Goal: Task Accomplishment & Management: Use online tool/utility

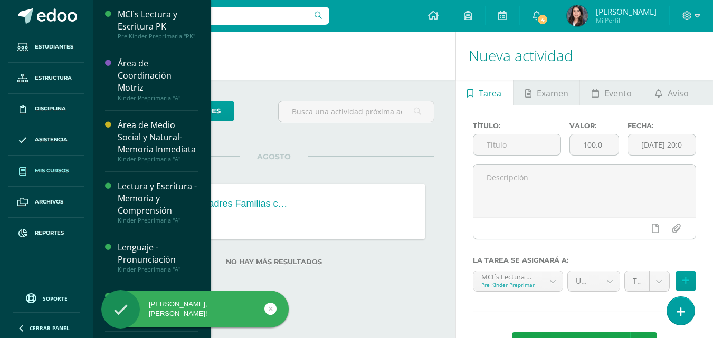
click at [49, 169] on span "Mis cursos" at bounding box center [52, 171] width 34 height 8
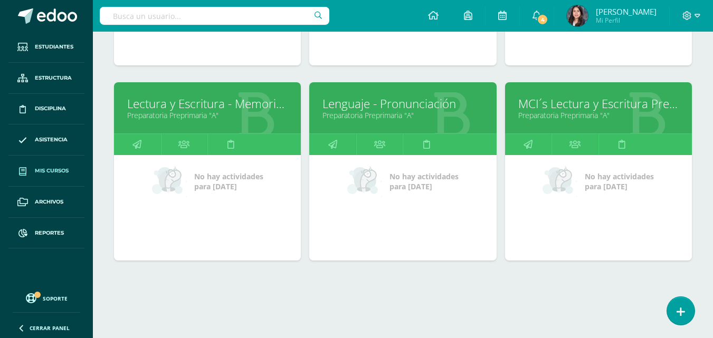
scroll to position [510, 0]
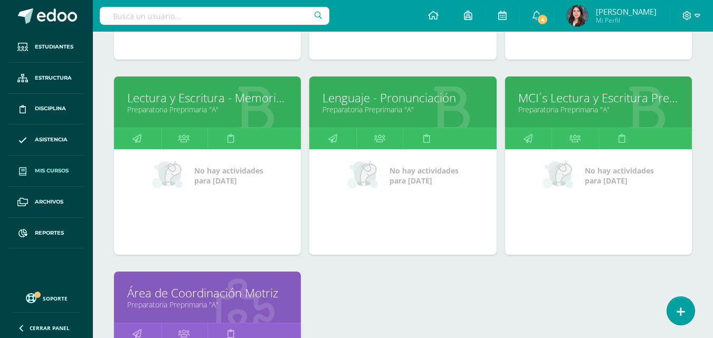
click at [194, 93] on link "Lectura y Escritura - Memoria y Comprensión" at bounding box center [207, 98] width 160 height 16
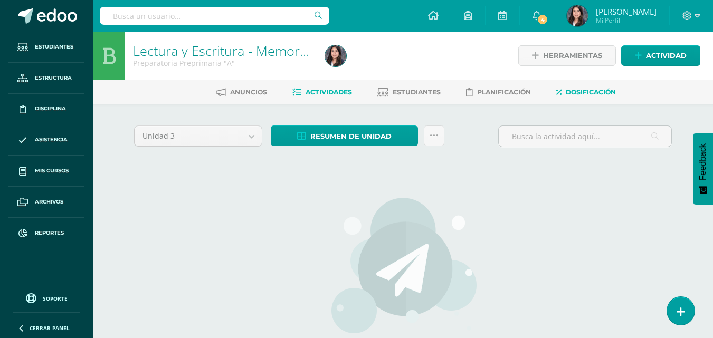
click at [598, 93] on span "Dosificación" at bounding box center [590, 92] width 50 height 8
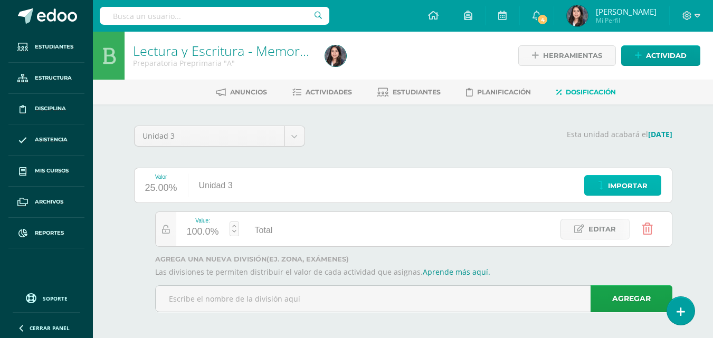
click at [606, 187] on link "Importar" at bounding box center [622, 185] width 77 height 21
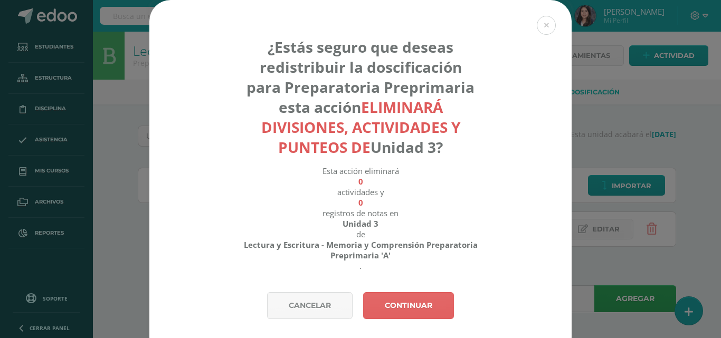
click at [426, 291] on div "¿Estás seguro que deseas redistribuir la doscificación para Preparatoria Prepri…" at bounding box center [360, 146] width 422 height 292
click at [424, 306] on link "Continuar" at bounding box center [408, 305] width 91 height 27
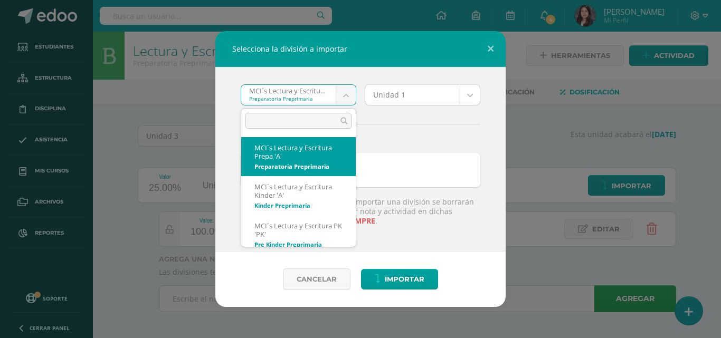
click at [350, 99] on body "Selecciona la división a importar MCI´s Lectura y Escritura Prepa 'A' Preparato…" at bounding box center [360, 171] width 721 height 342
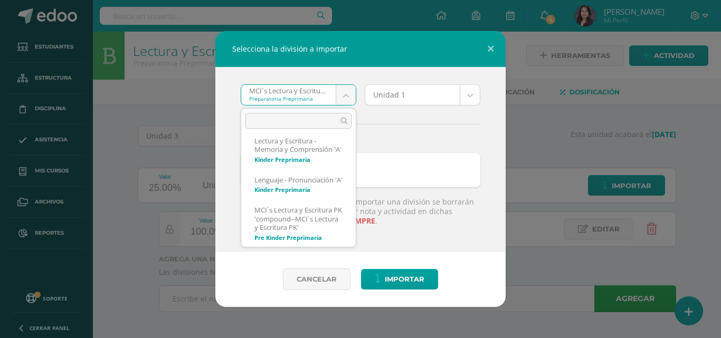
scroll to position [359, 0]
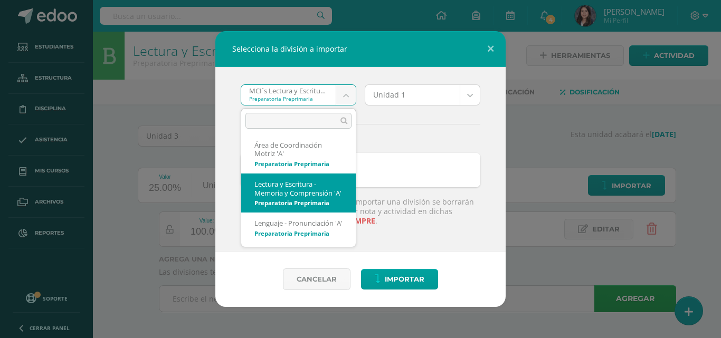
select select "1322"
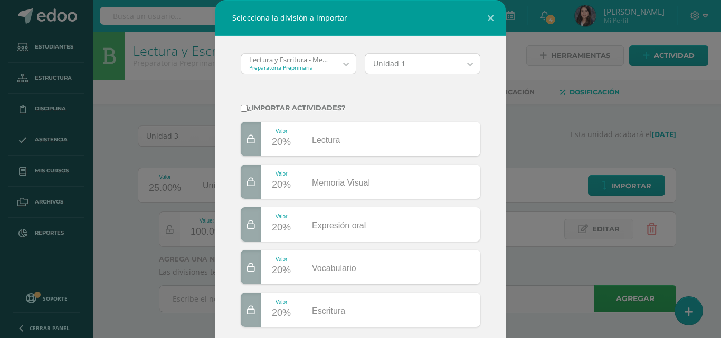
click at [245, 110] on label "¿Importar actividades?" at bounding box center [360, 108] width 239 height 8
click at [245, 110] on input "¿Importar actividades?" at bounding box center [244, 108] width 7 height 7
checkbox input "true"
click at [472, 62] on body "Selecciona la división a importar Lectura y Escritura - Memoria y Comprensión '…" at bounding box center [360, 171] width 721 height 342
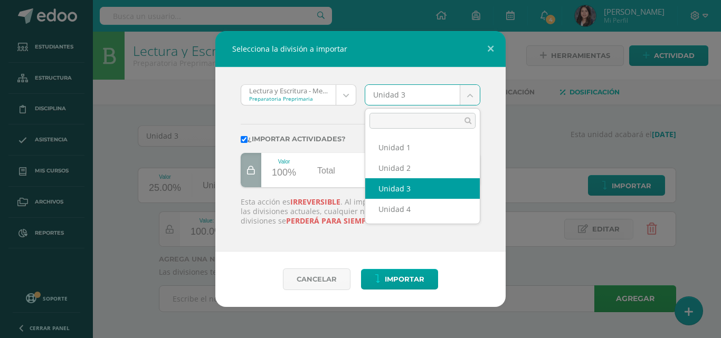
click at [460, 94] on body "Selecciona la división a importar Lectura y Escritura - Memoria y Comprensión '…" at bounding box center [360, 171] width 721 height 342
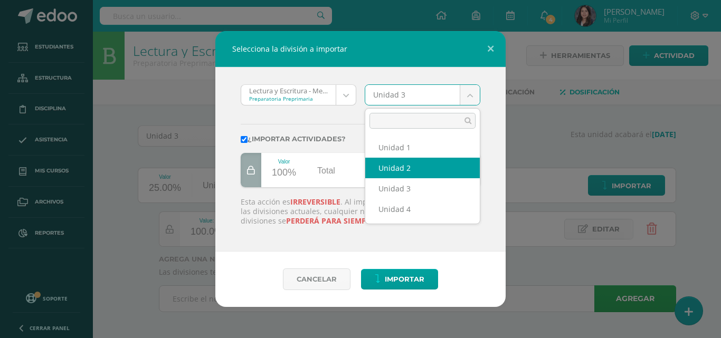
select select "59201"
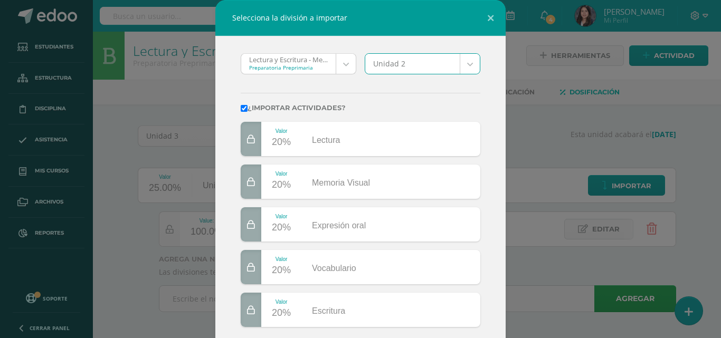
scroll to position [109, 0]
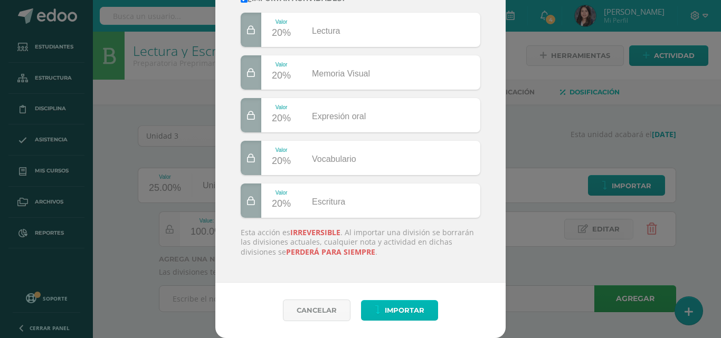
click at [406, 306] on span "Importar" at bounding box center [405, 311] width 40 height 20
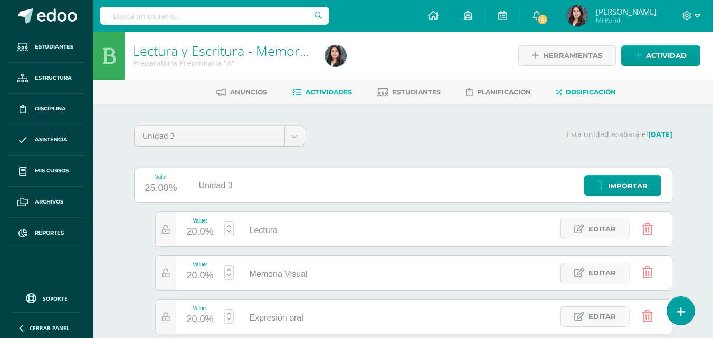
click at [344, 95] on span "Actividades" at bounding box center [328, 92] width 46 height 8
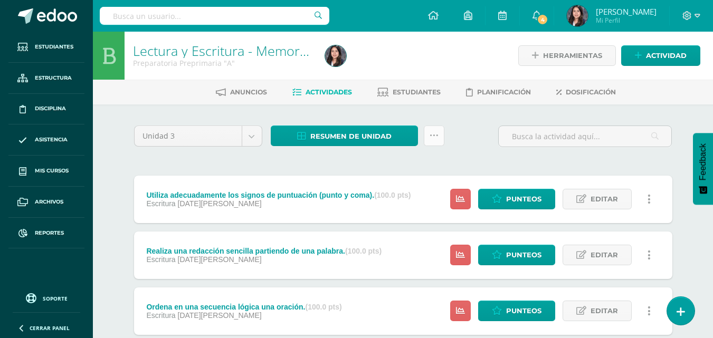
click at [425, 128] on link at bounding box center [434, 136] width 21 height 21
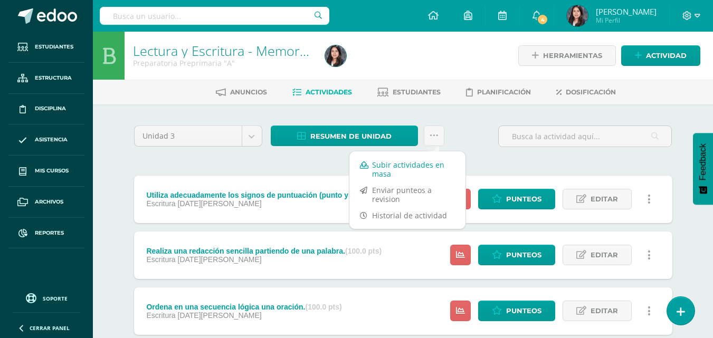
click at [403, 169] on link "Subir actividades en masa" at bounding box center [407, 169] width 116 height 25
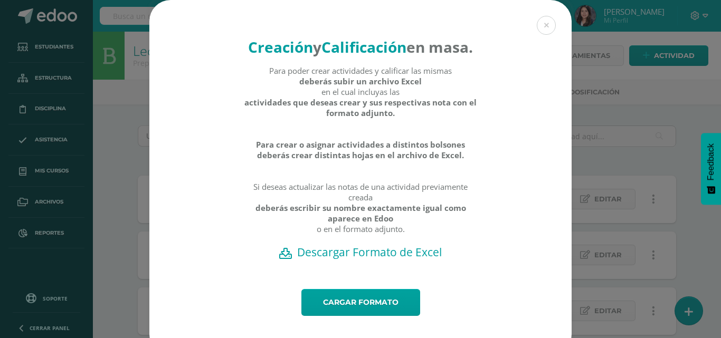
click at [407, 260] on h2 "Descargar Formato de Excel" at bounding box center [360, 252] width 385 height 15
click at [107, 55] on div "Creación y Calificación en masa. Para poder crear actividades y calificar las m…" at bounding box center [360, 178] width 712 height 356
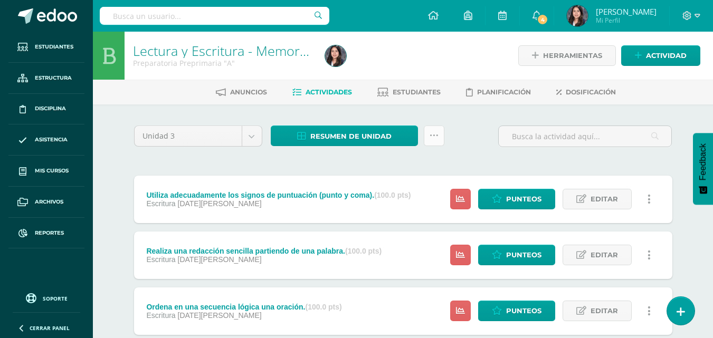
click at [435, 137] on icon at bounding box center [433, 135] width 9 height 9
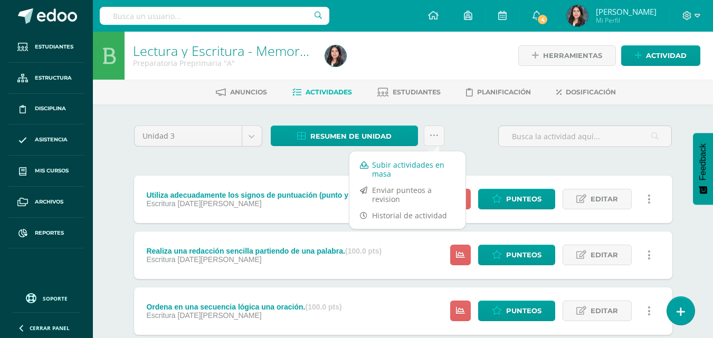
click at [417, 167] on link "Subir actividades en masa" at bounding box center [407, 169] width 116 height 25
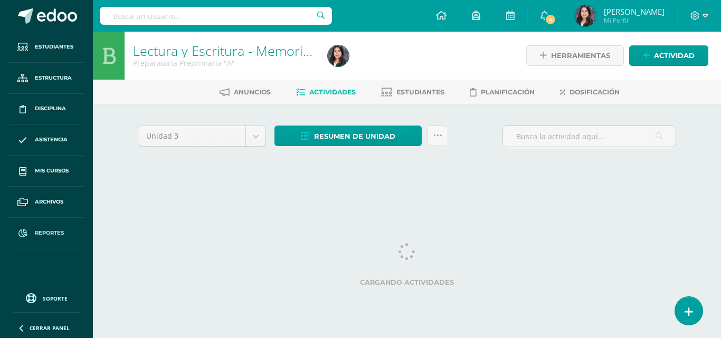
click at [43, 221] on link "Reportes" at bounding box center [46, 233] width 76 height 31
click at [43, 232] on span "Reportes" at bounding box center [49, 233] width 29 height 8
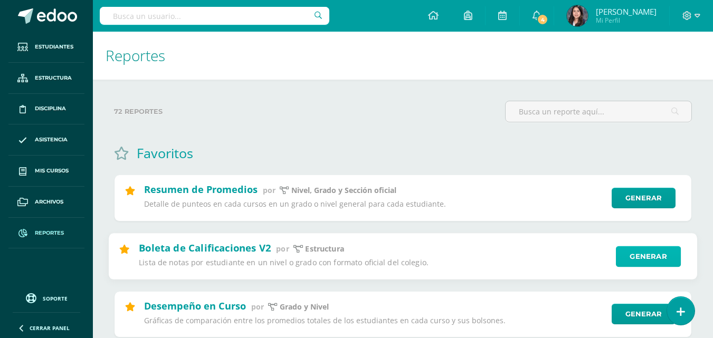
click at [656, 256] on link "Generar" at bounding box center [648, 256] width 65 height 21
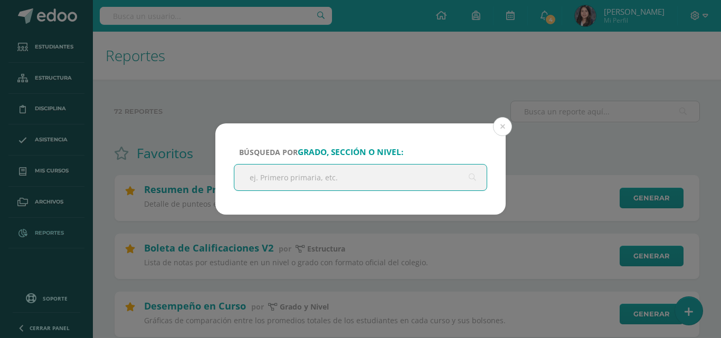
click at [426, 188] on input "text" at bounding box center [360, 178] width 252 height 26
type input "prepa"
click at [329, 173] on input "prepa" at bounding box center [360, 178] width 252 height 26
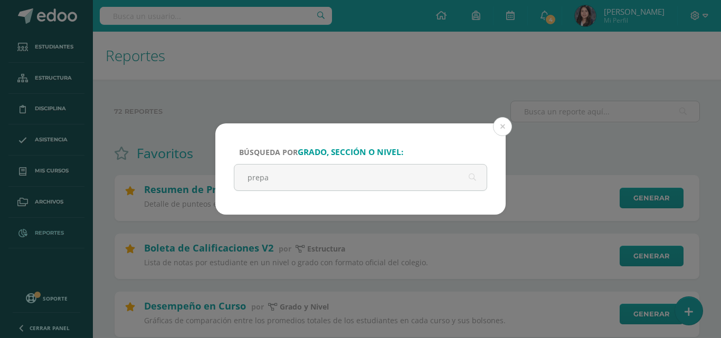
click at [492, 124] on div "Búsqueda por grado, sección o nivel: prepa" at bounding box center [360, 168] width 290 height 91
click at [503, 124] on button at bounding box center [502, 126] width 19 height 19
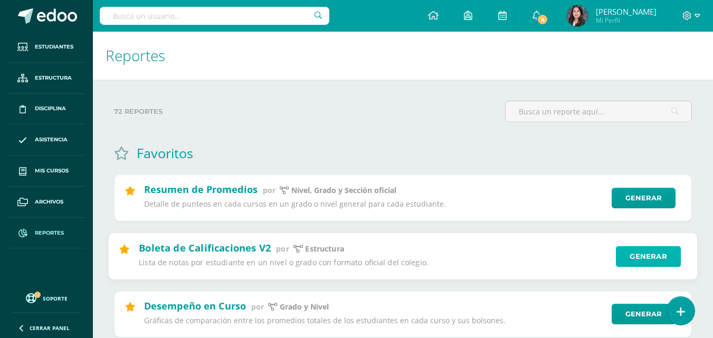
click at [641, 253] on link "Generar" at bounding box center [648, 256] width 65 height 21
click at [648, 258] on link "Generar" at bounding box center [648, 256] width 65 height 21
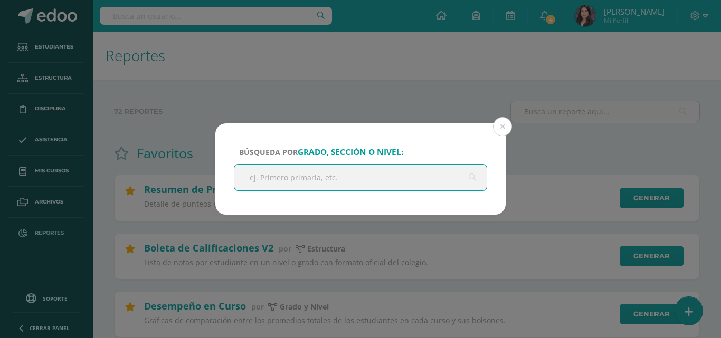
click at [407, 177] on input "text" at bounding box center [360, 178] width 252 height 26
type input "preparatoria"
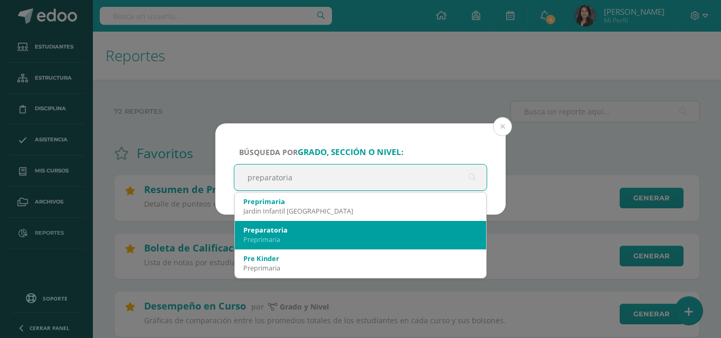
click at [287, 225] on div "Preparatoria Preprimaria" at bounding box center [360, 234] width 234 height 27
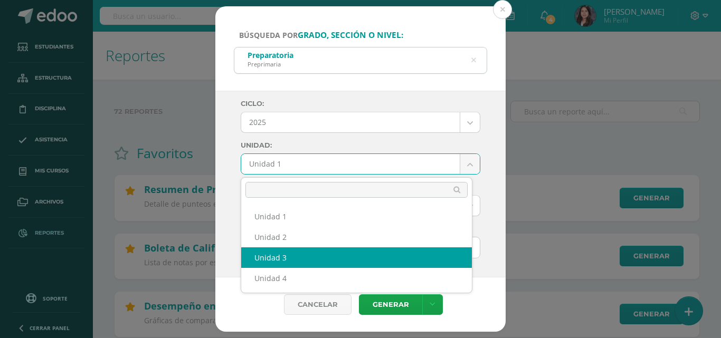
select select "Unidad 3"
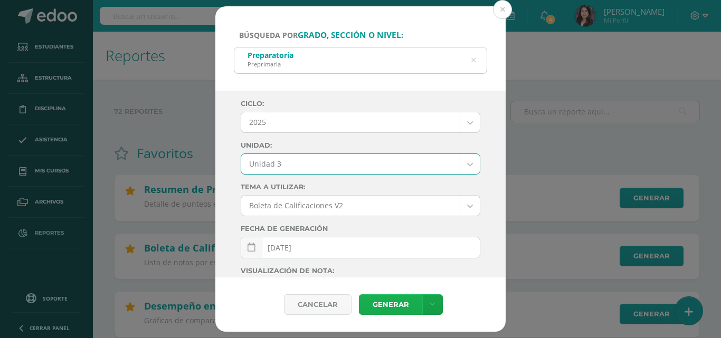
click at [402, 307] on link "Generar" at bounding box center [390, 304] width 63 height 21
